Goal: Information Seeking & Learning: Learn about a topic

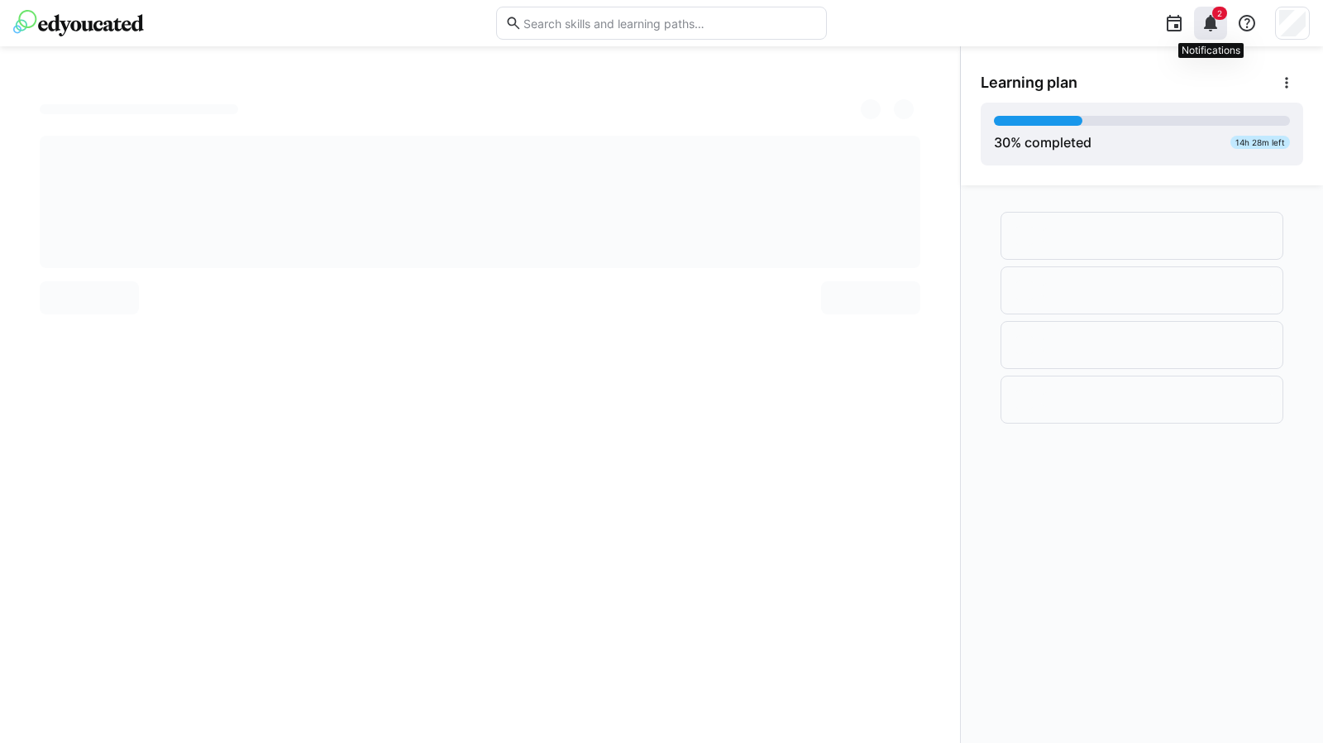
click at [1213, 22] on eds-icon at bounding box center [1211, 23] width 20 height 20
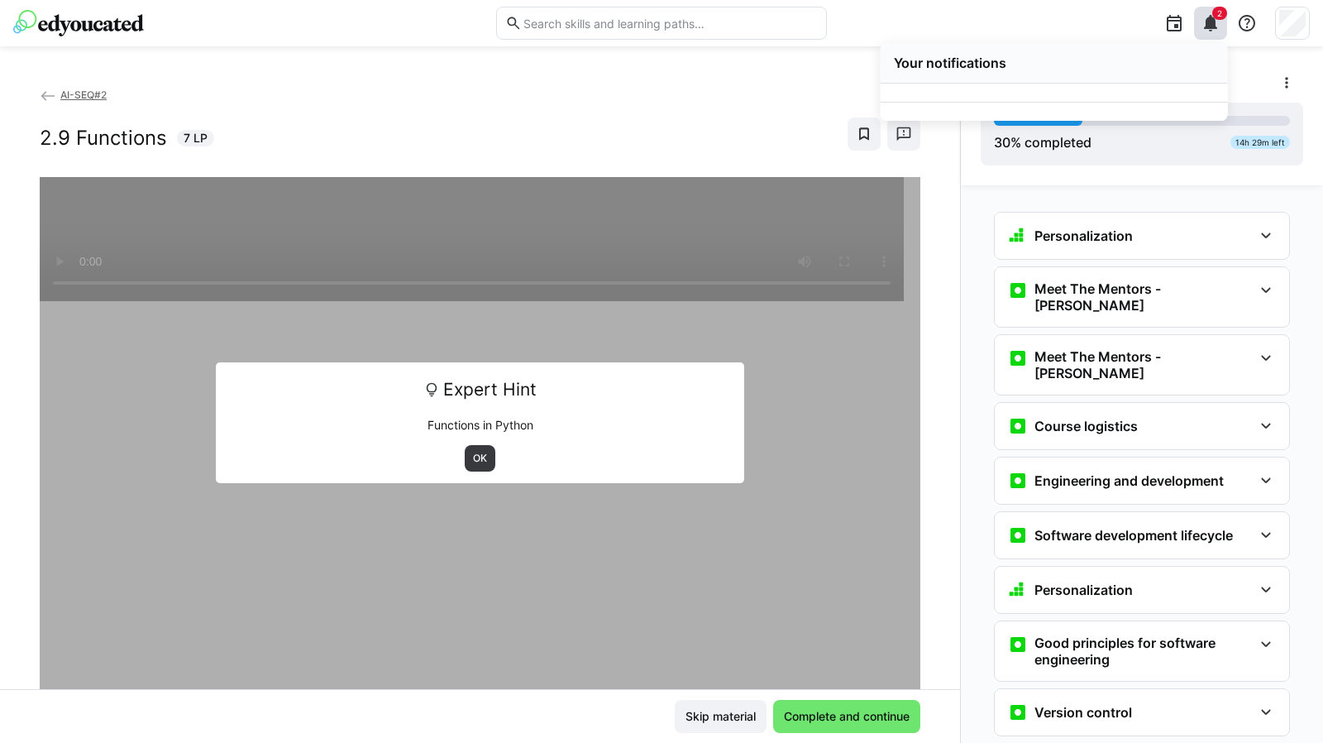
scroll to position [1255, 0]
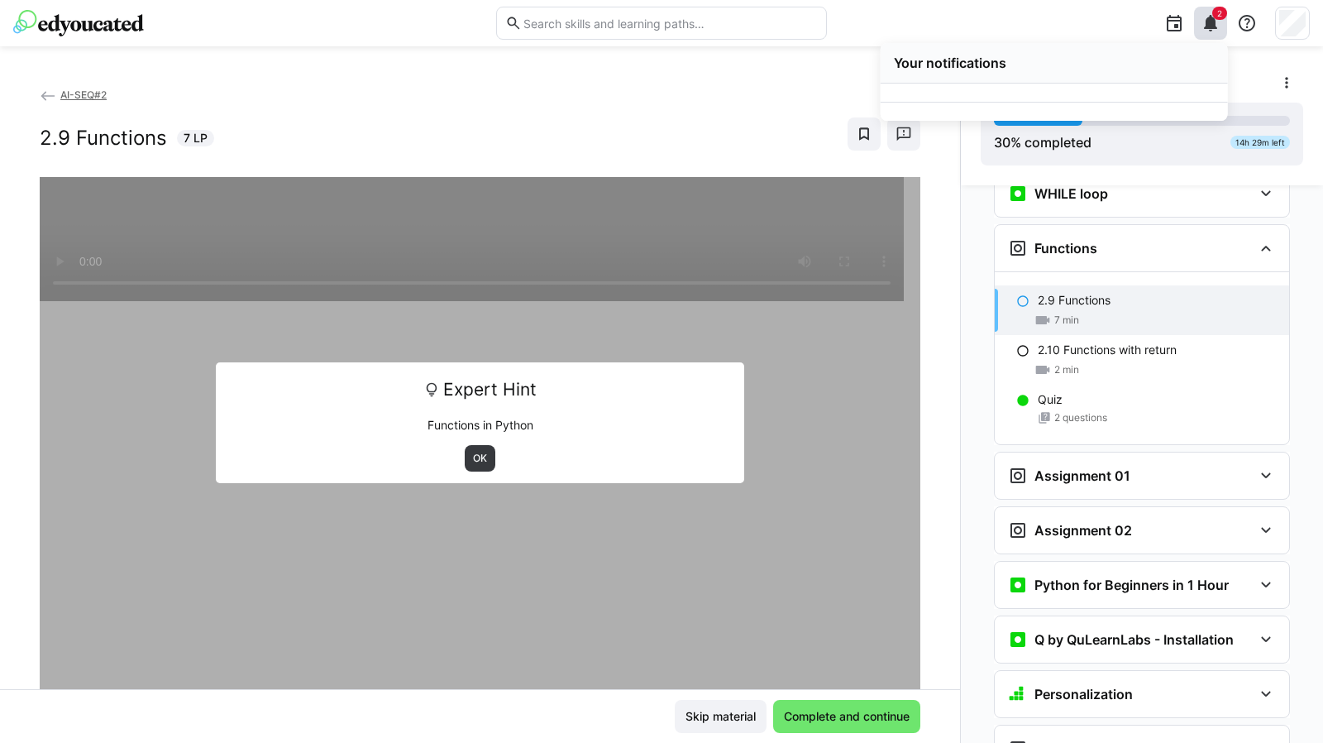
click at [1098, 328] on div "7 min" at bounding box center [1157, 320] width 238 height 17
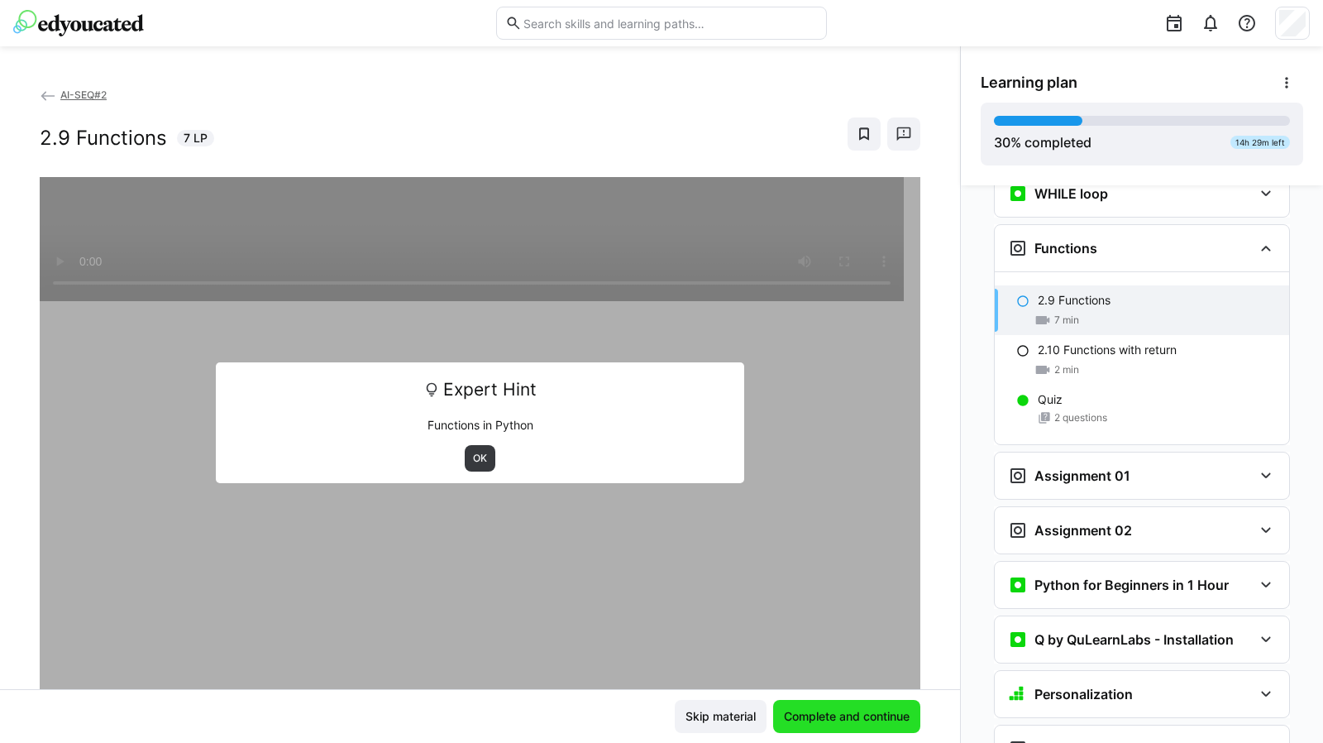
click at [848, 718] on span "Complete and continue" at bounding box center [847, 716] width 131 height 17
click at [474, 454] on span "OK" at bounding box center [479, 458] width 17 height 13
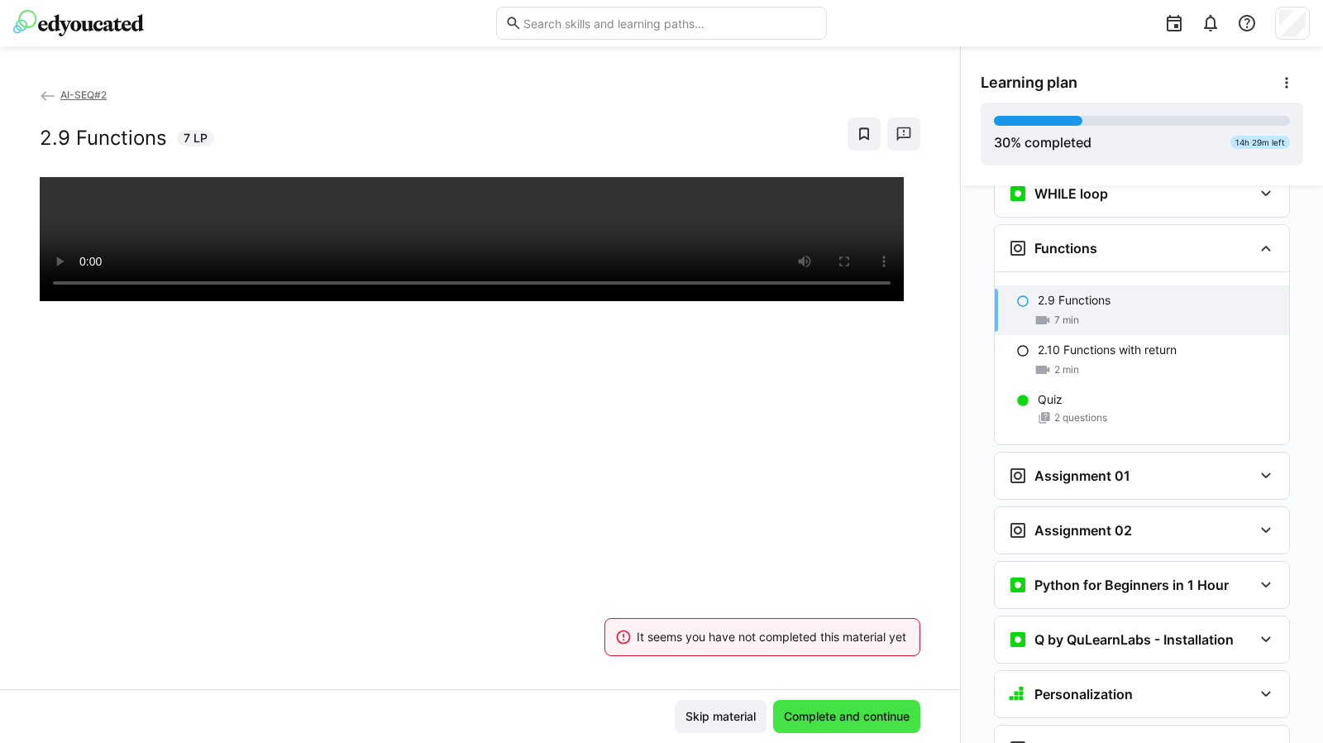
click at [832, 719] on span "Complete and continue" at bounding box center [847, 716] width 131 height 17
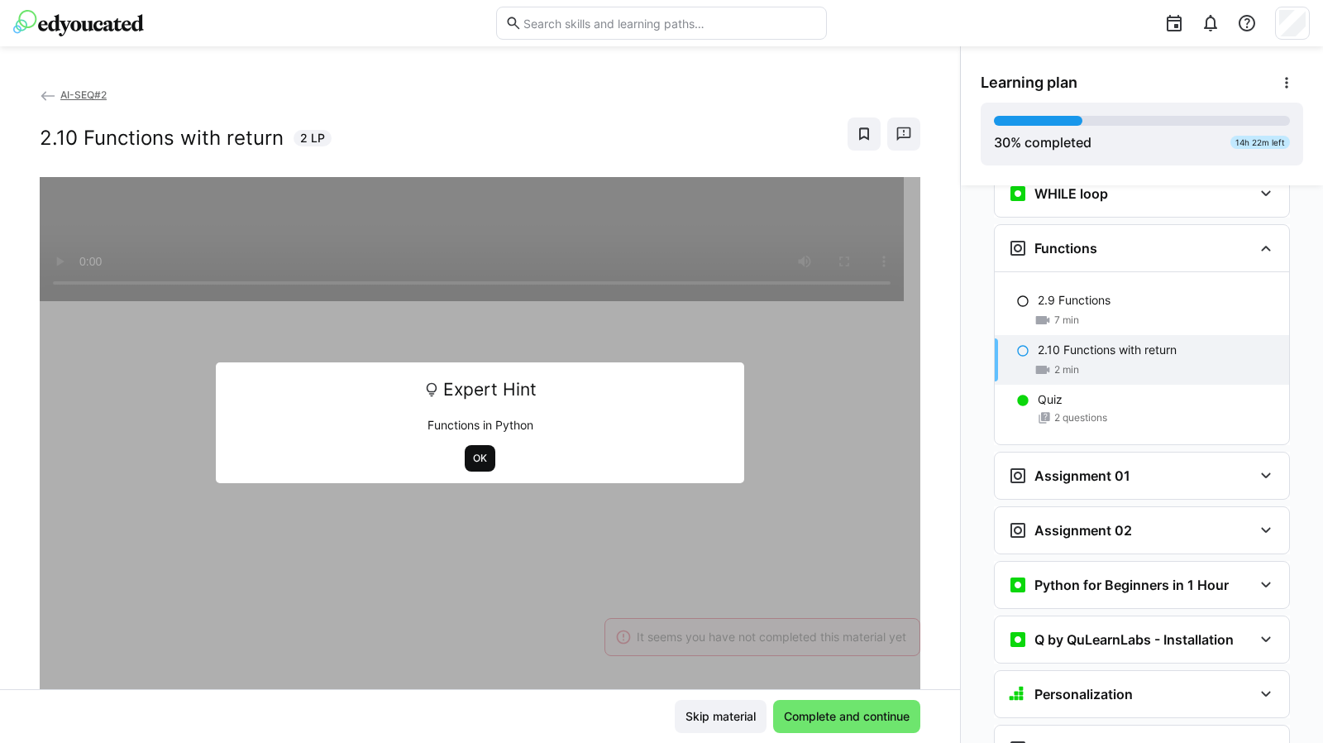
click at [472, 461] on span "OK" at bounding box center [479, 458] width 17 height 13
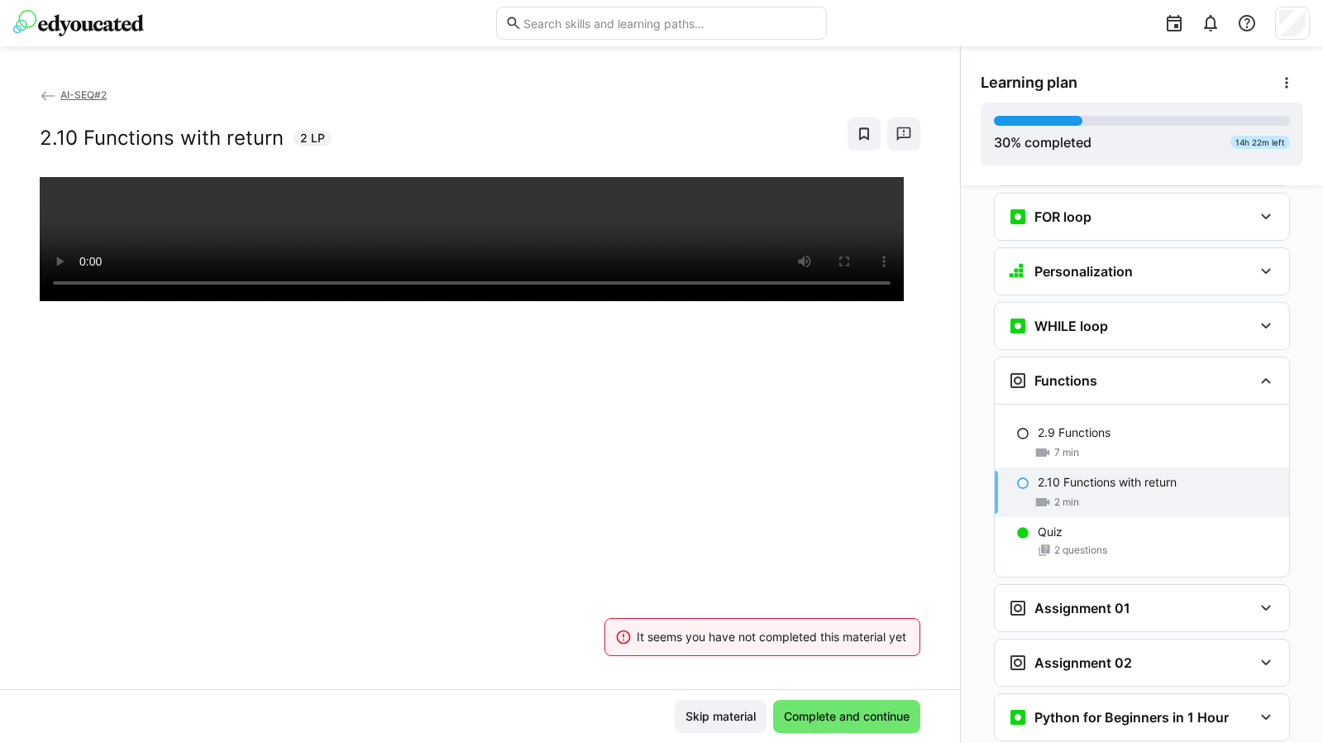
scroll to position [0, 0]
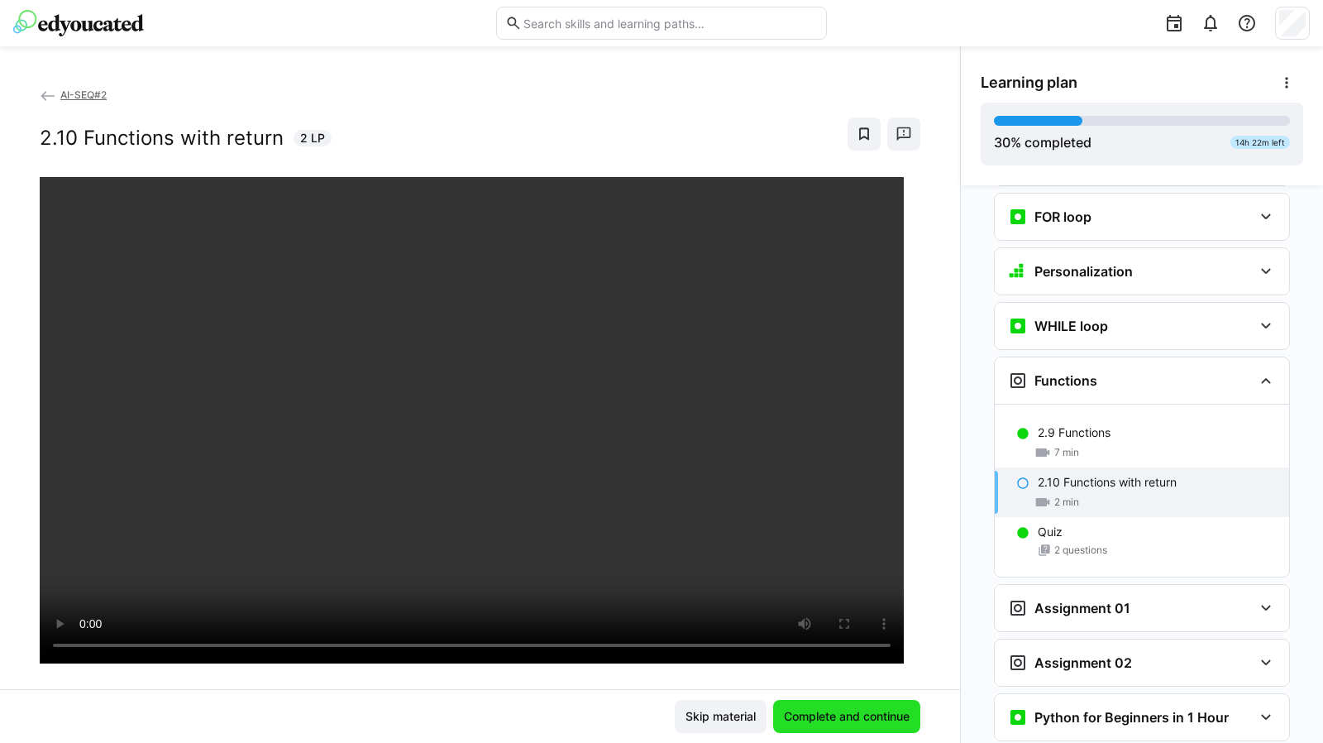
click at [832, 715] on span "Complete and continue" at bounding box center [847, 716] width 131 height 17
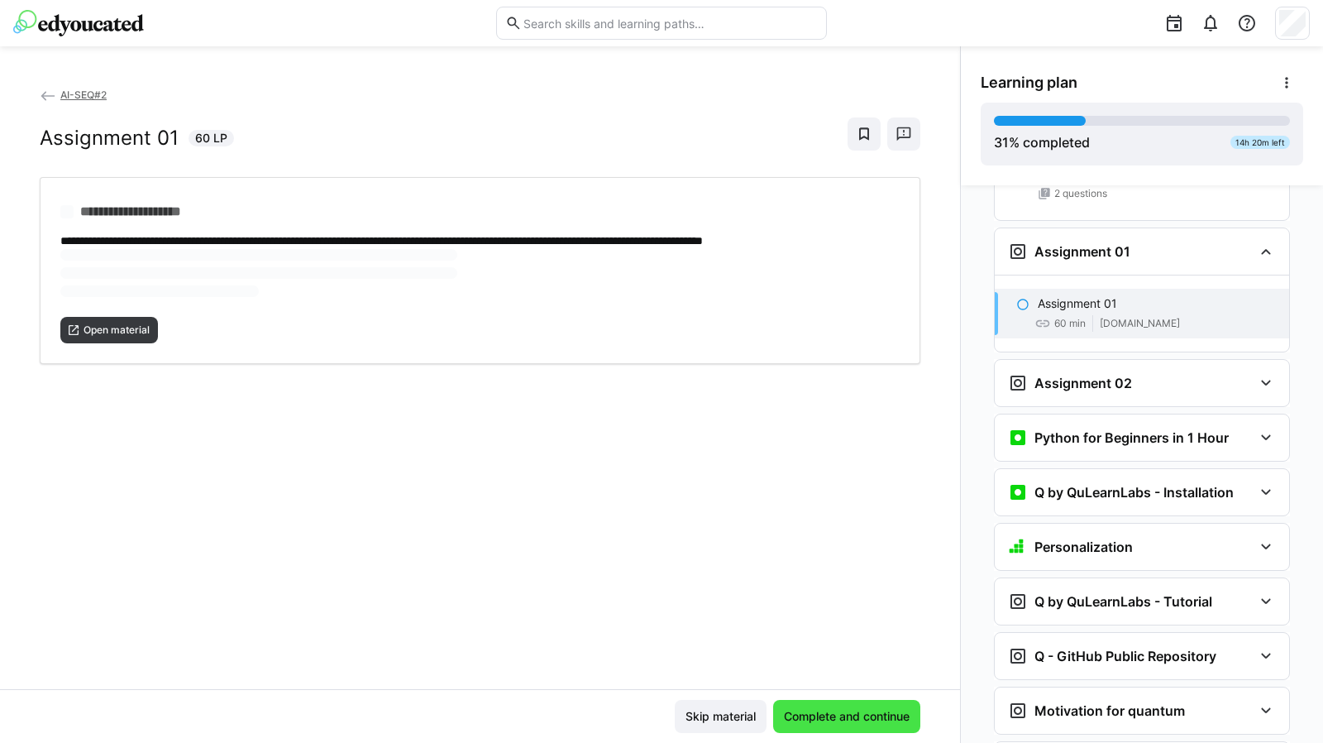
scroll to position [1482, 0]
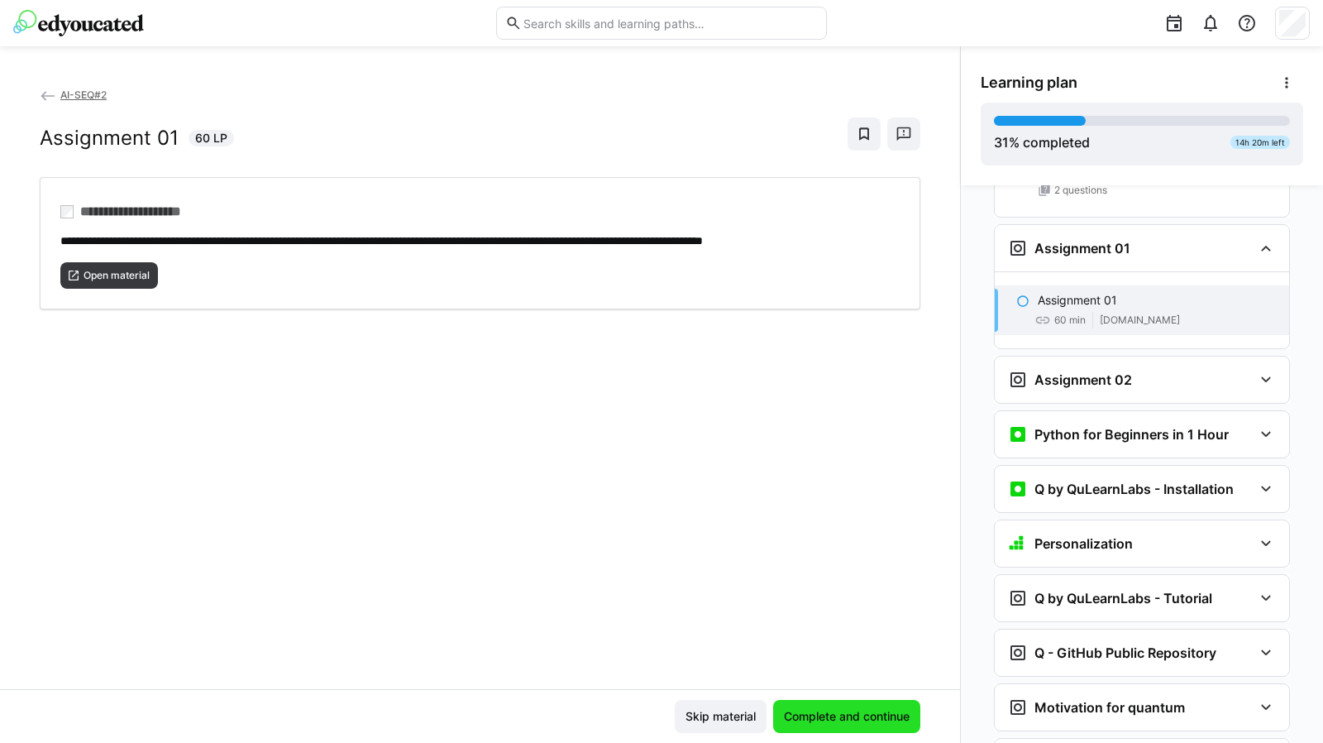
click at [845, 712] on span "Complete and continue" at bounding box center [847, 716] width 131 height 17
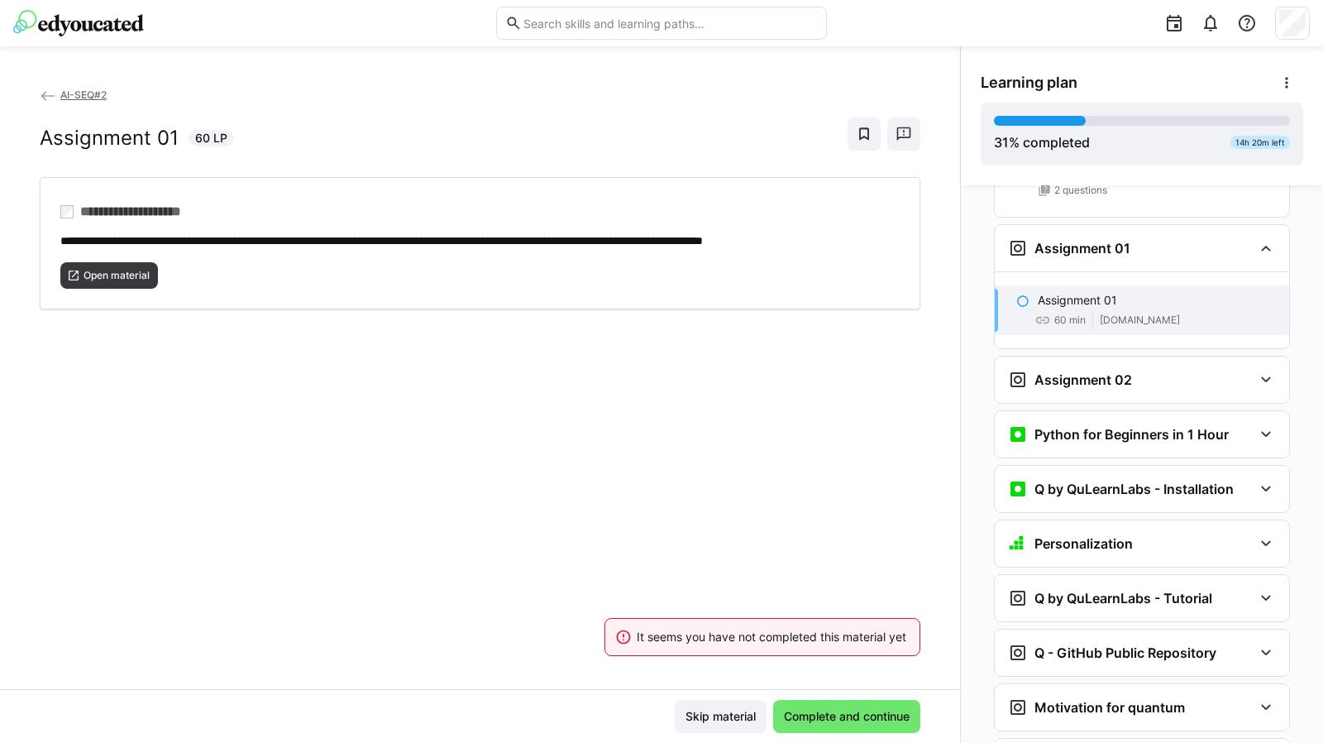
click at [835, 497] on div "**********" at bounding box center [480, 387] width 960 height 603
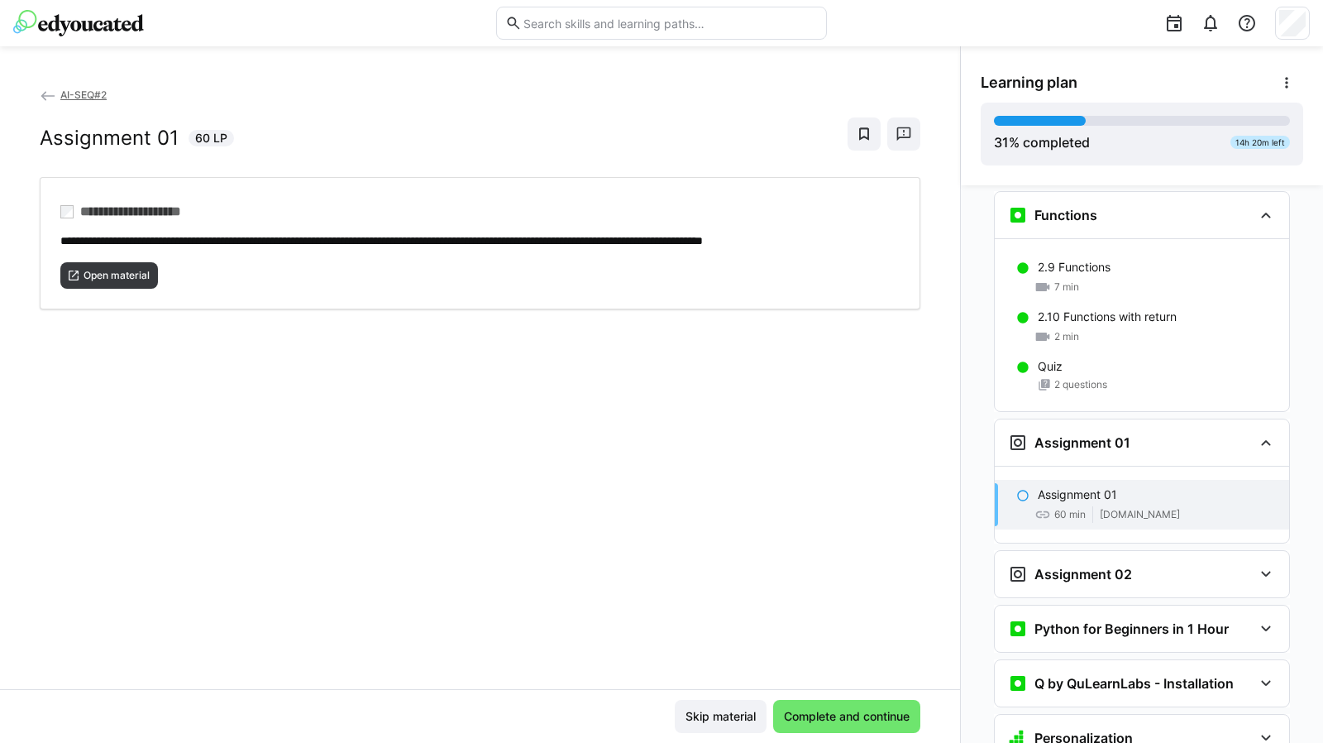
scroll to position [1289, 0]
click at [1041, 486] on p "Assignment 01" at bounding box center [1077, 494] width 79 height 17
click at [117, 282] on span "Open material" at bounding box center [116, 275] width 69 height 13
click at [820, 710] on span "Complete and continue" at bounding box center [847, 716] width 131 height 17
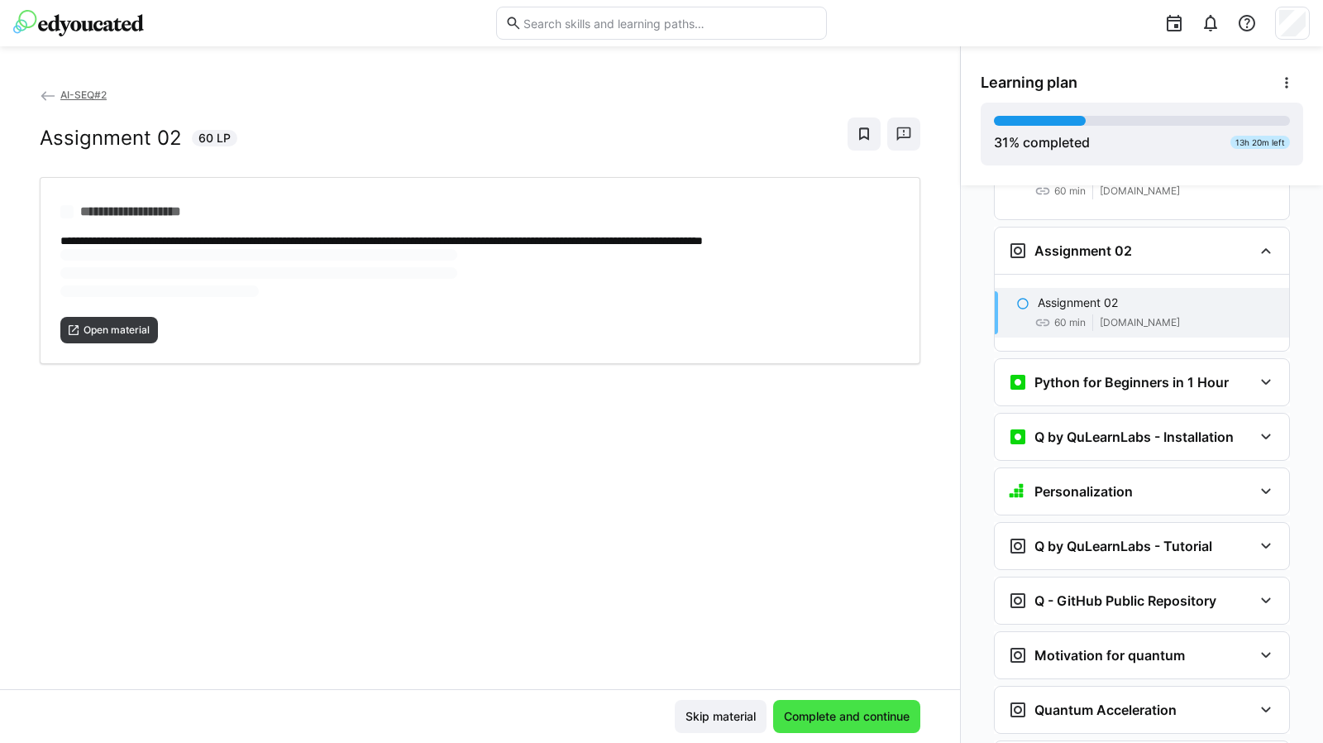
scroll to position [1613, 0]
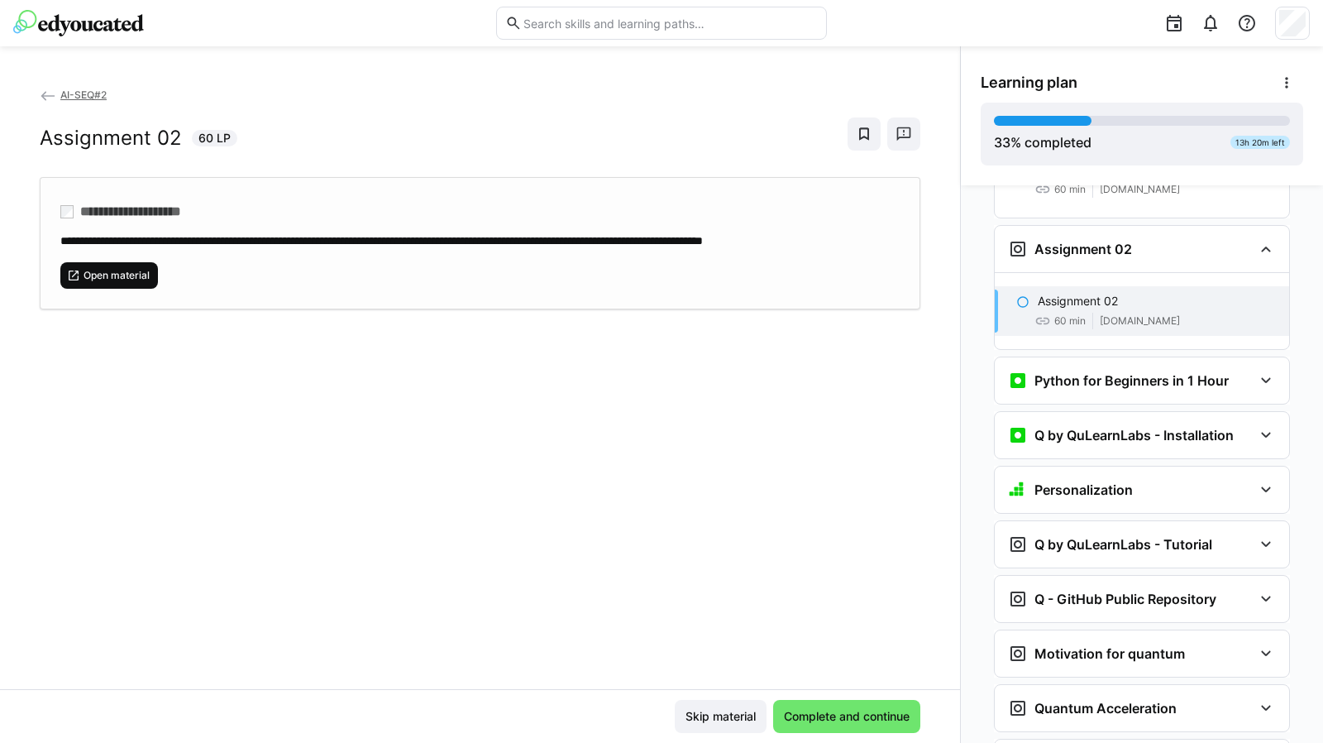
click at [117, 282] on span "Open material" at bounding box center [116, 275] width 69 height 13
click at [812, 718] on span "Complete and continue" at bounding box center [847, 716] width 131 height 17
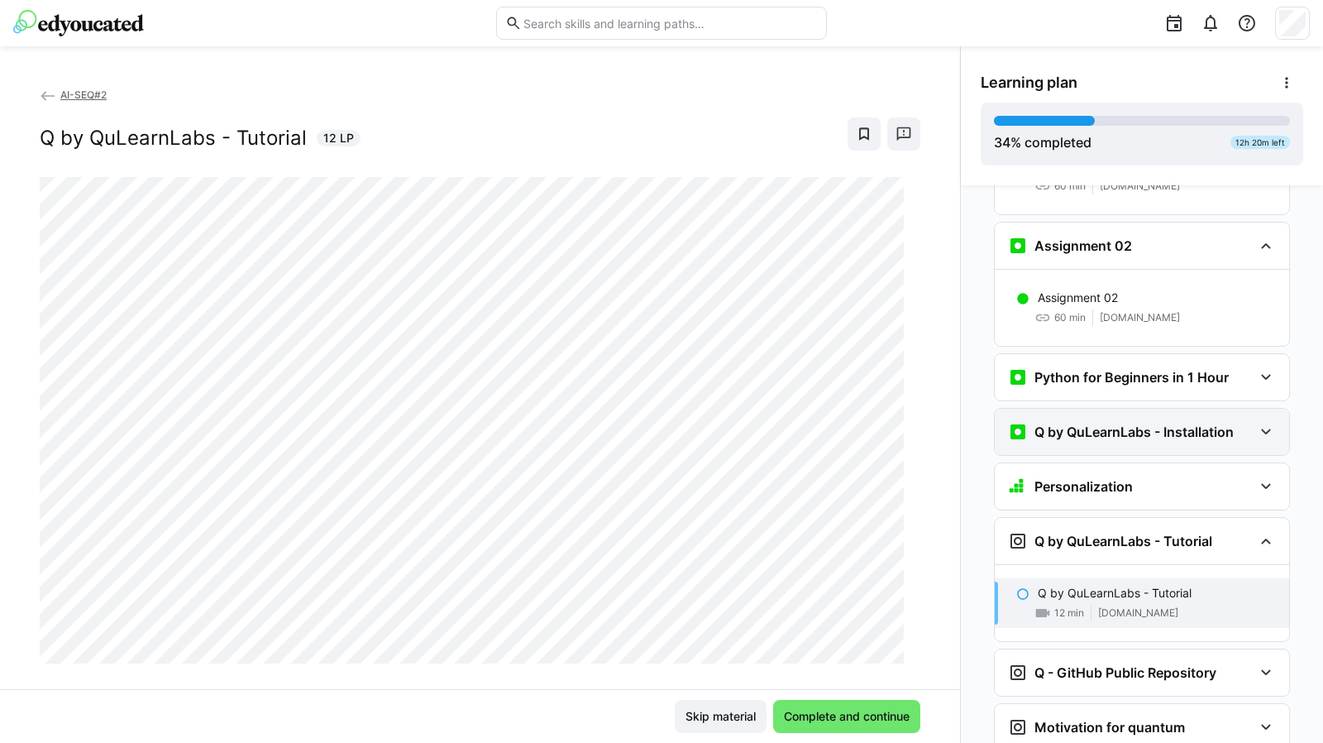
scroll to position [1666, 0]
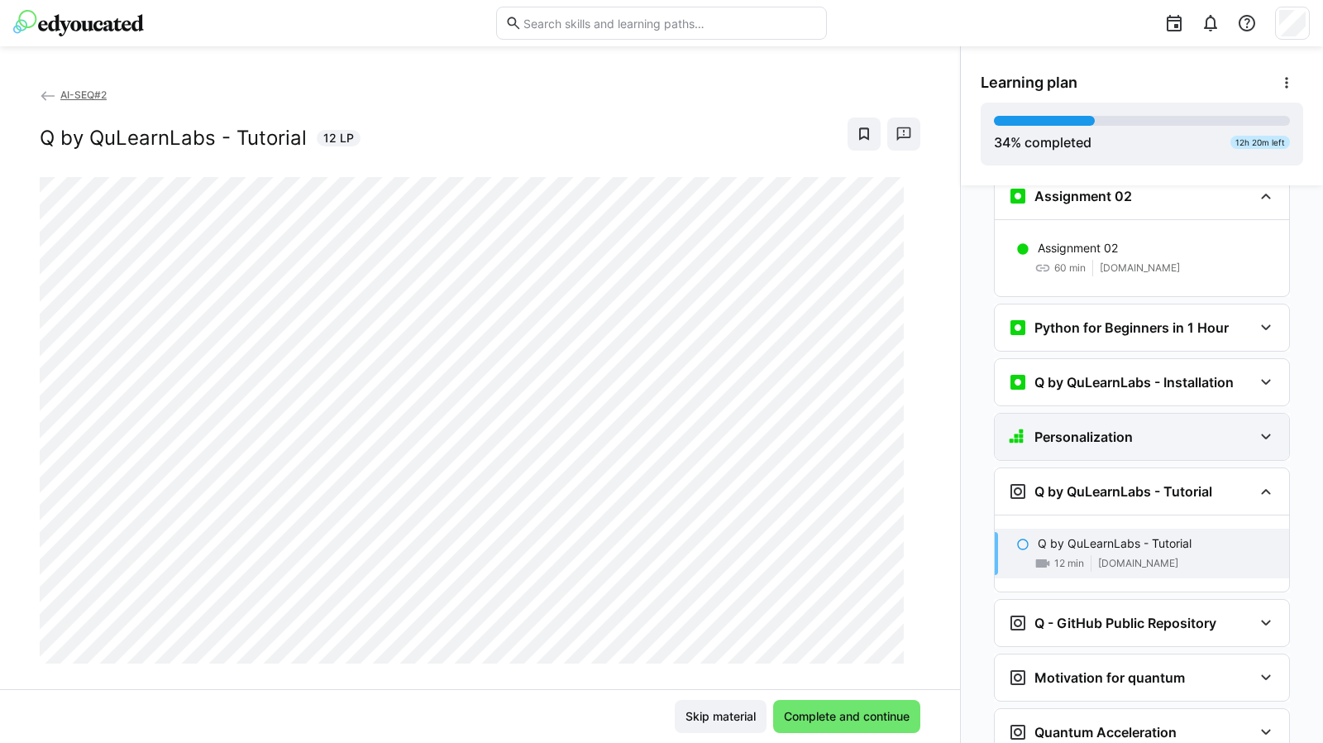
click at [1262, 427] on eds-icon at bounding box center [1266, 437] width 20 height 20
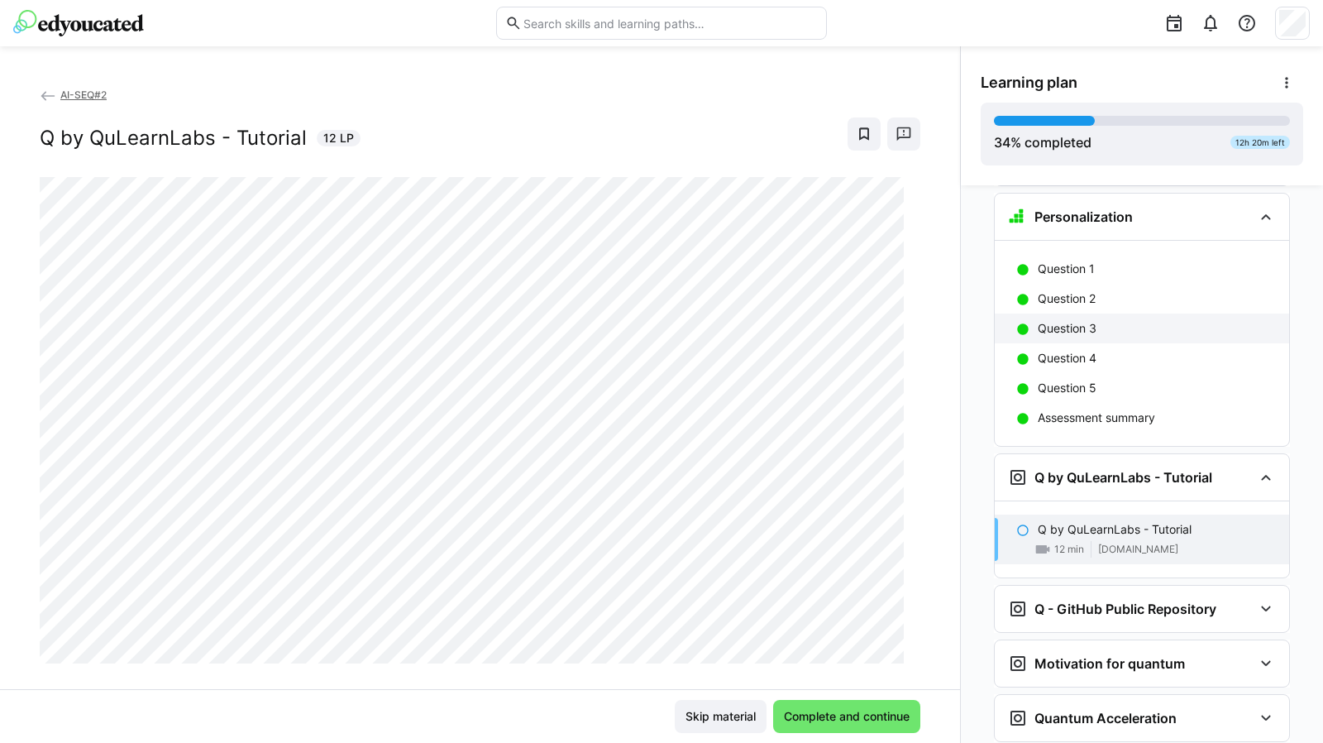
scroll to position [1889, 0]
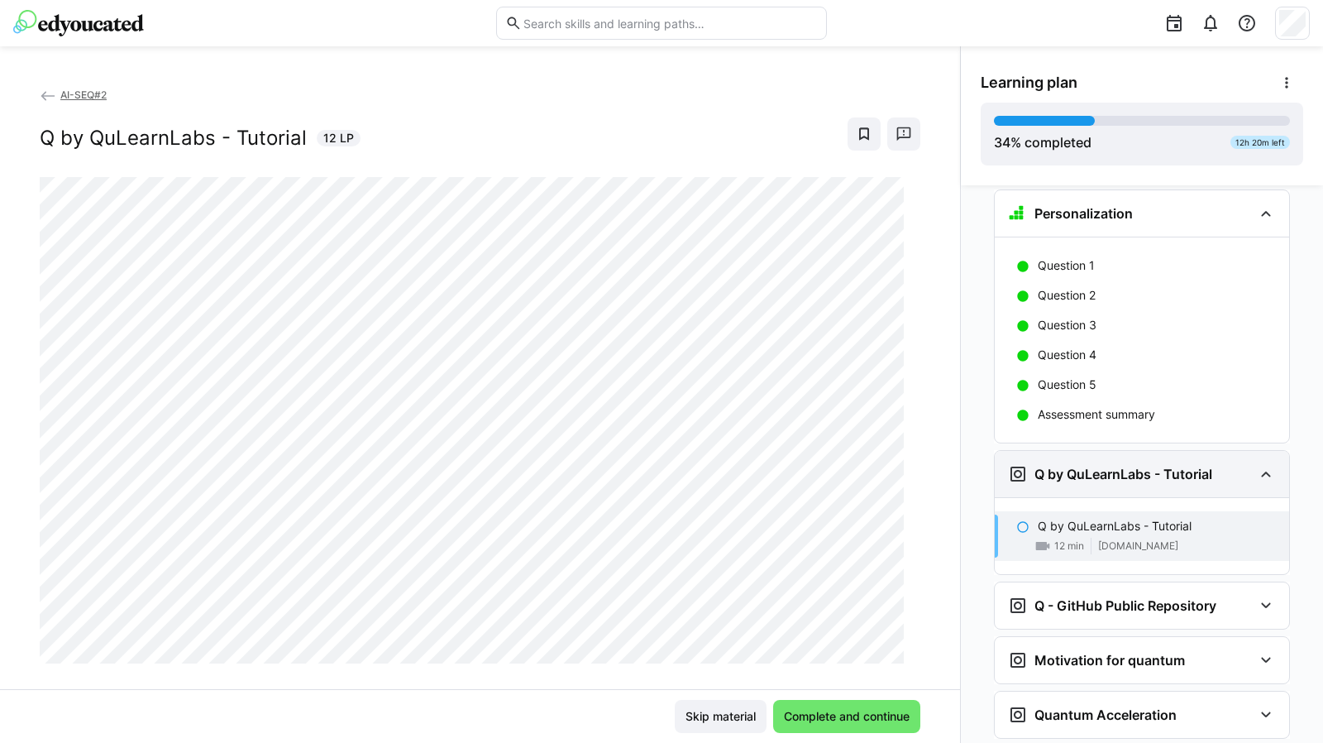
click at [1176, 466] on h3 "Q by QuLearnLabs - Tutorial" at bounding box center [1124, 474] width 178 height 17
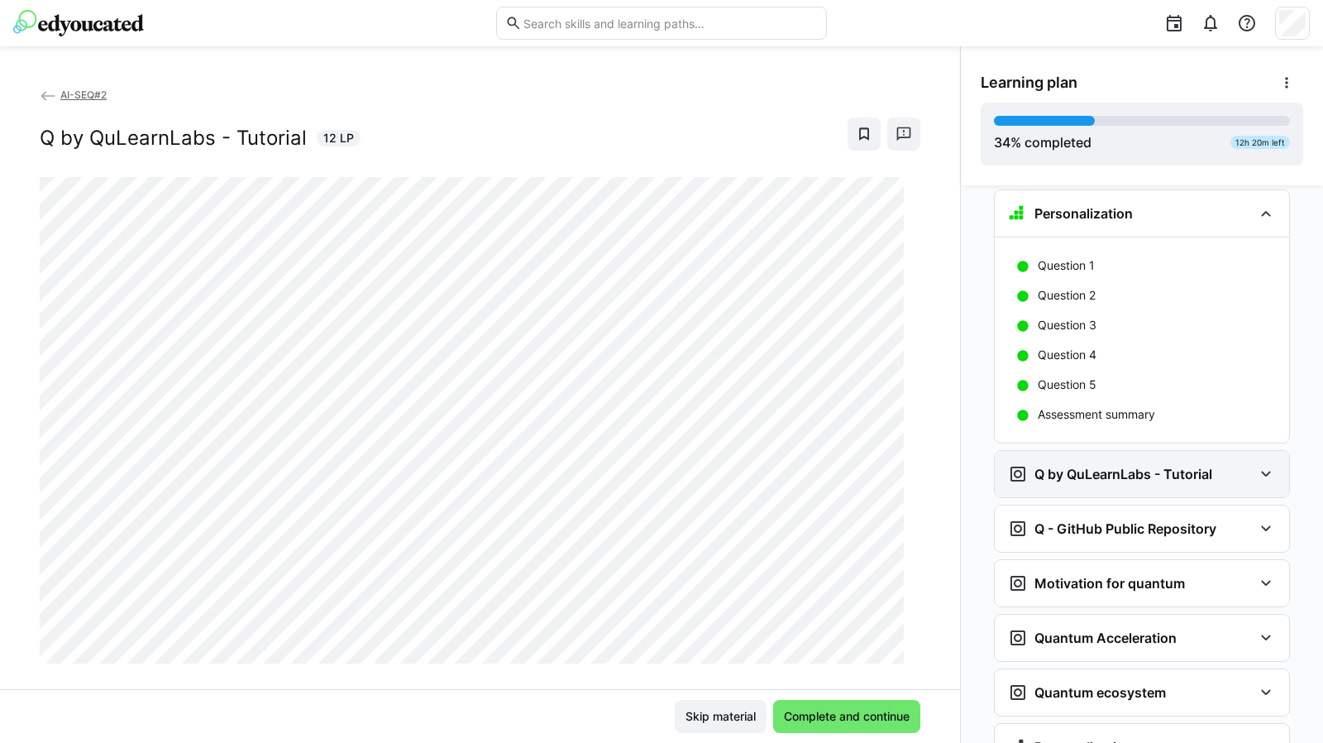
click at [1176, 466] on h3 "Q by QuLearnLabs - Tutorial" at bounding box center [1124, 474] width 178 height 17
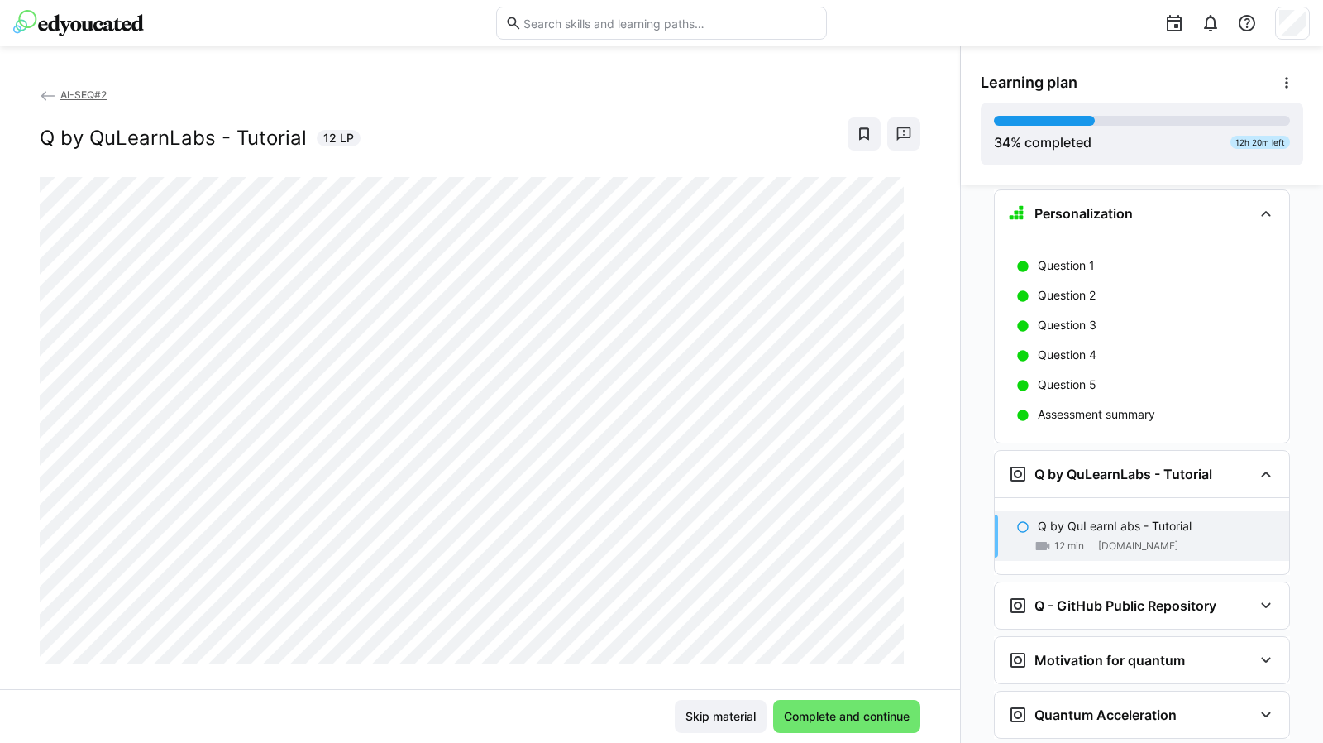
click at [1160, 518] on p "Q by QuLearnLabs - Tutorial" at bounding box center [1115, 526] width 154 height 17
click at [829, 710] on span "Complete and continue" at bounding box center [847, 716] width 131 height 17
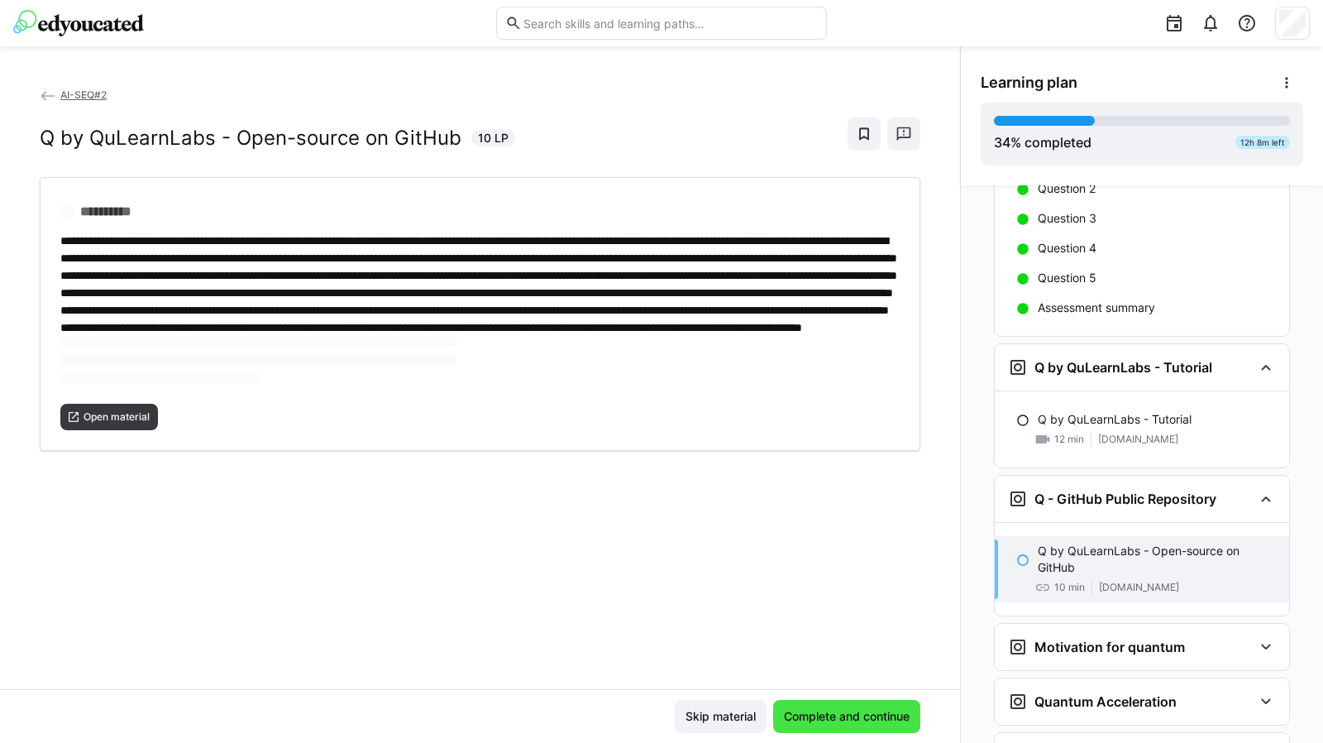
scroll to position [2000, 0]
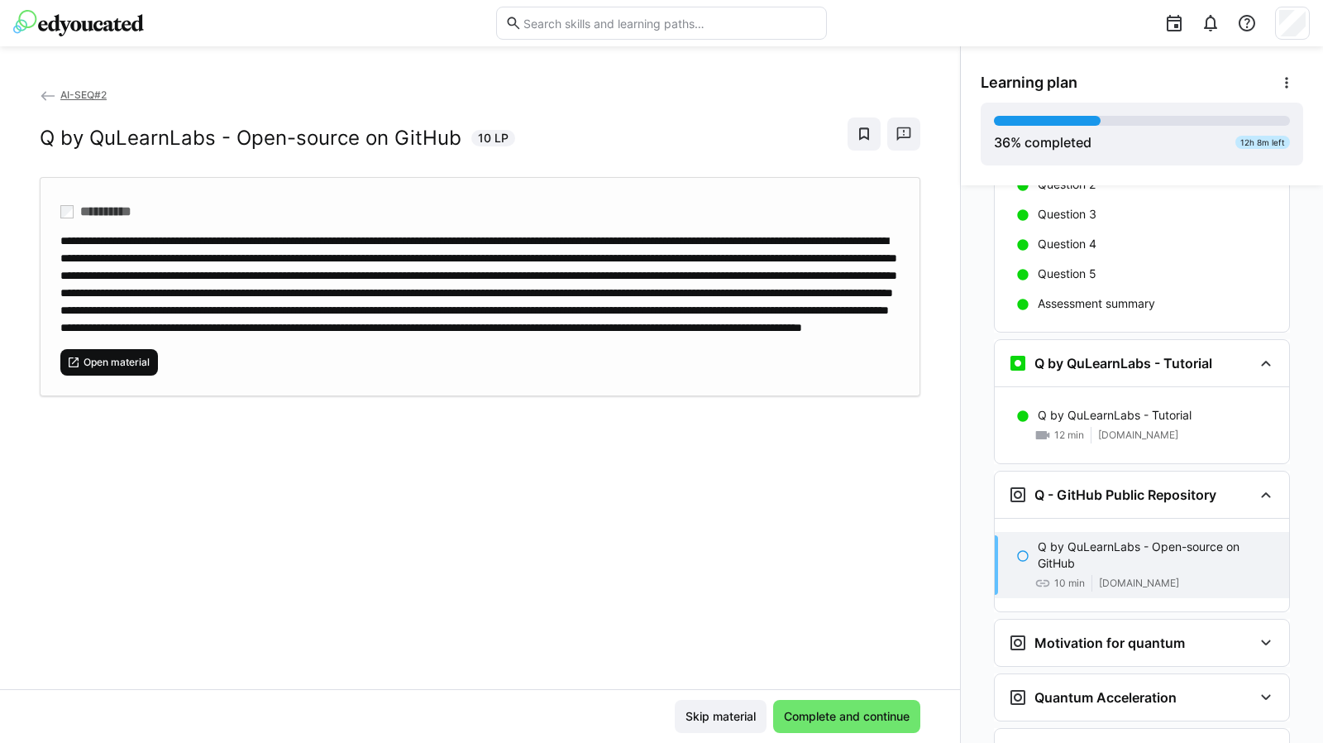
click at [127, 369] on span "Open material" at bounding box center [116, 362] width 69 height 13
click at [867, 710] on span "Complete and continue" at bounding box center [847, 716] width 131 height 17
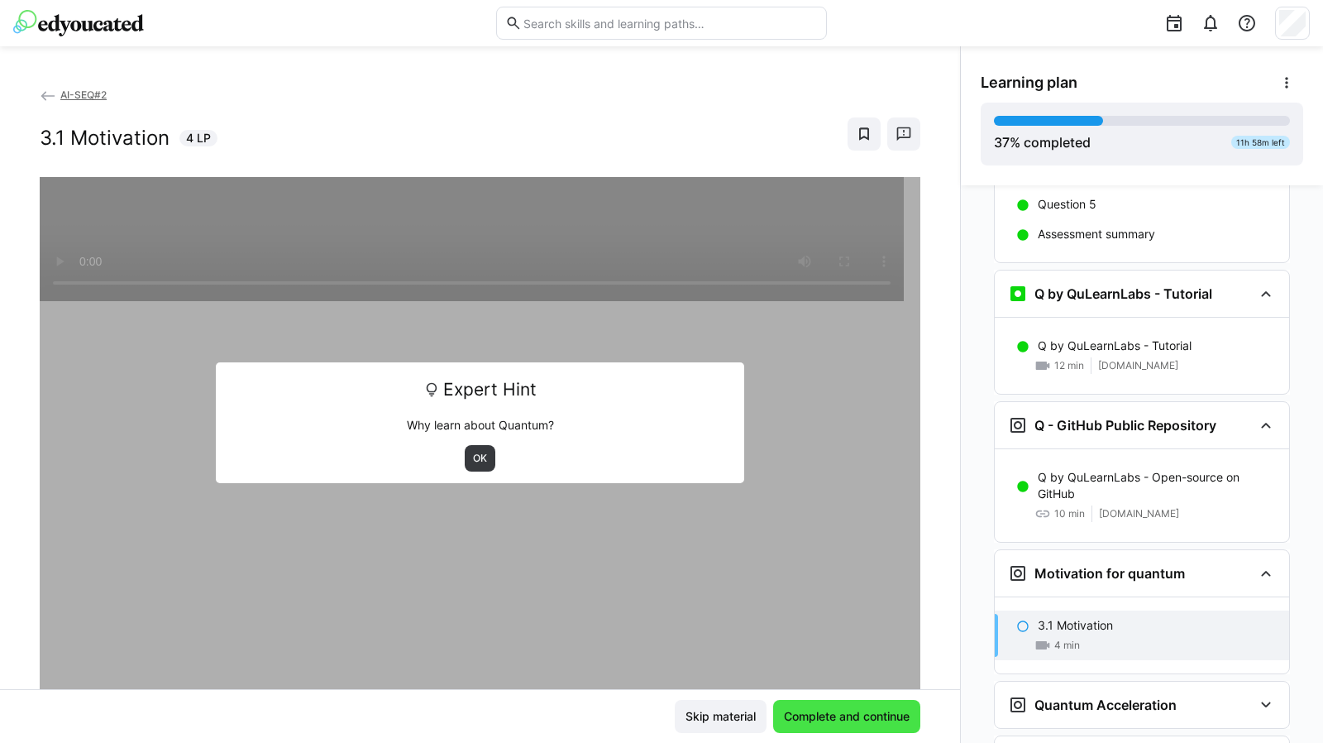
scroll to position [2093, 0]
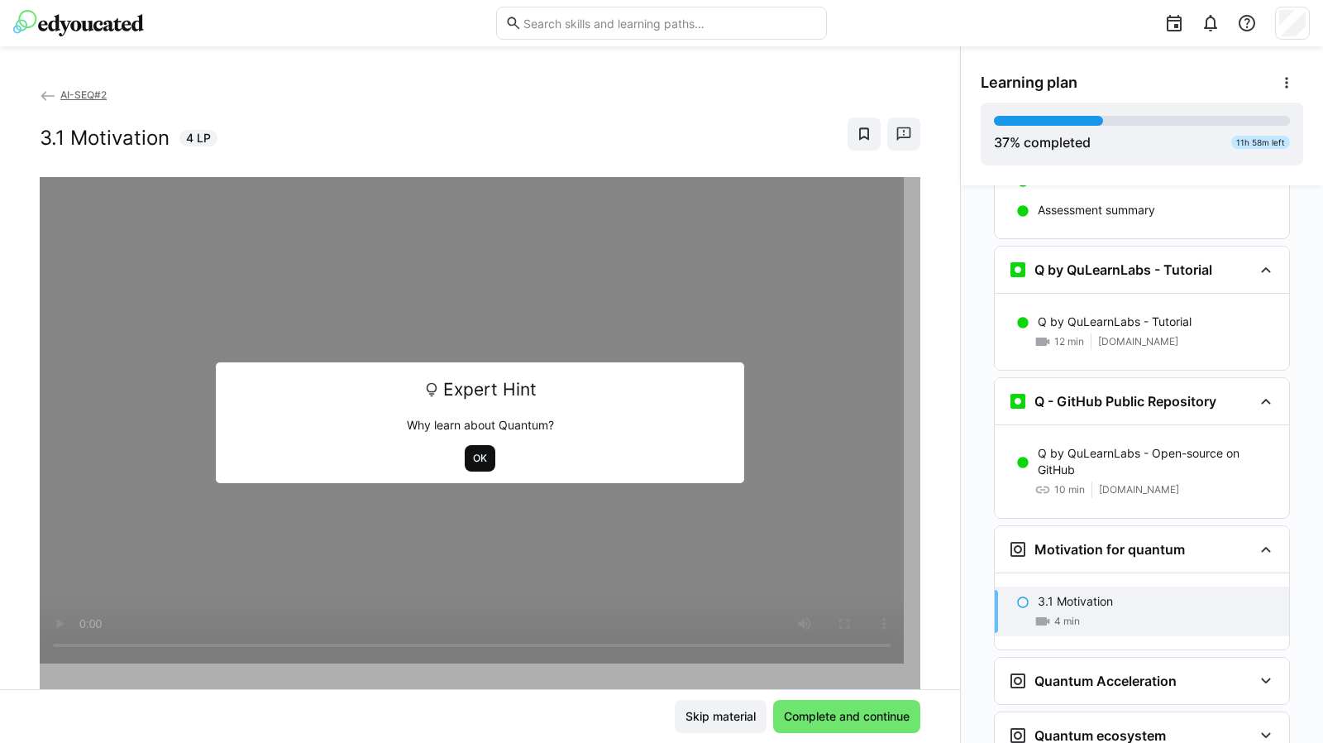
click at [471, 457] on span "OK" at bounding box center [479, 458] width 17 height 13
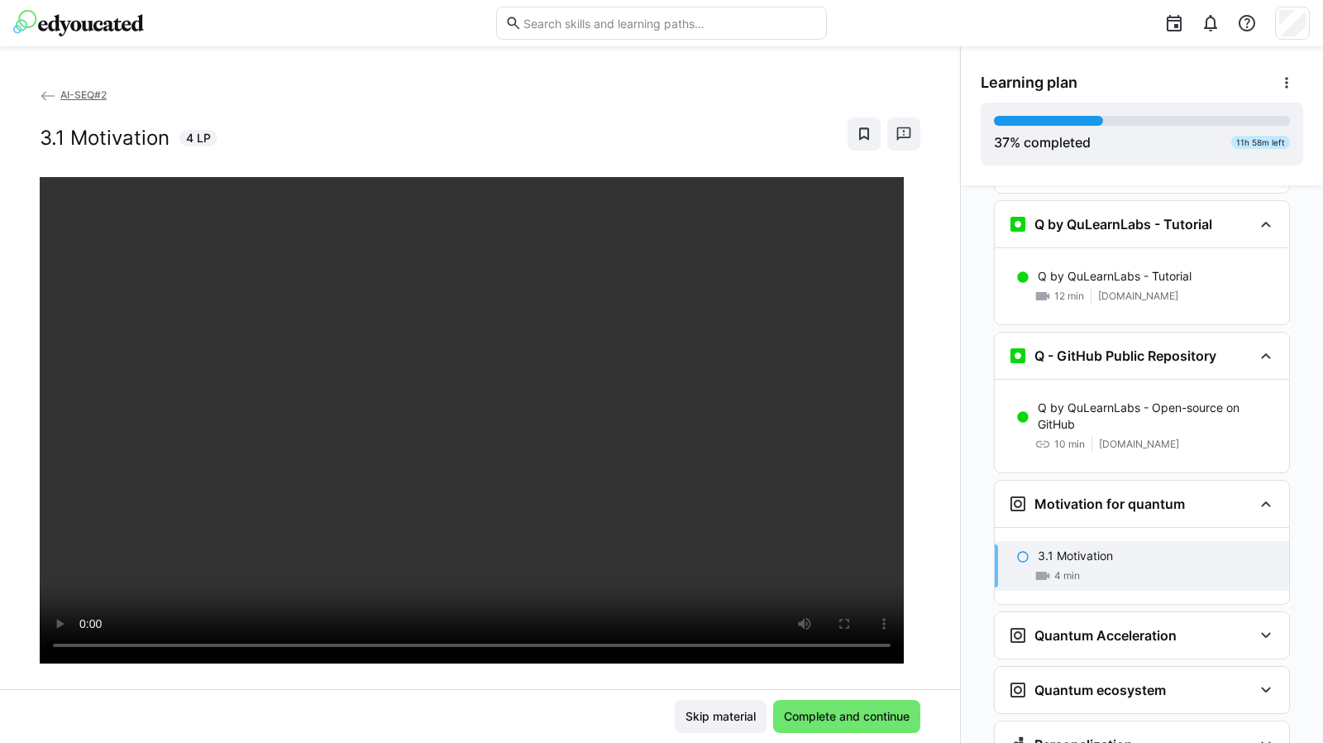
scroll to position [2170, 0]
